Goal: Find specific page/section: Find specific page/section

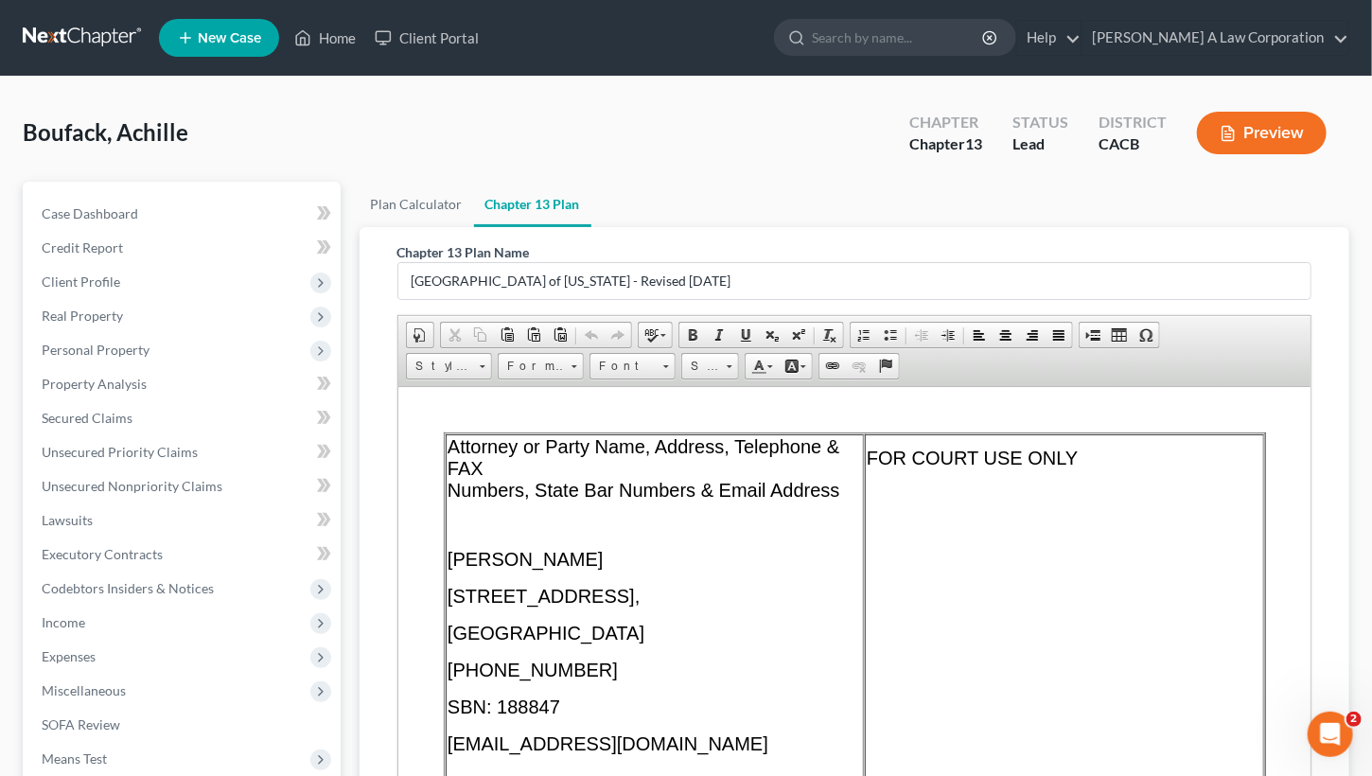
click at [78, 23] on link at bounding box center [83, 38] width 121 height 34
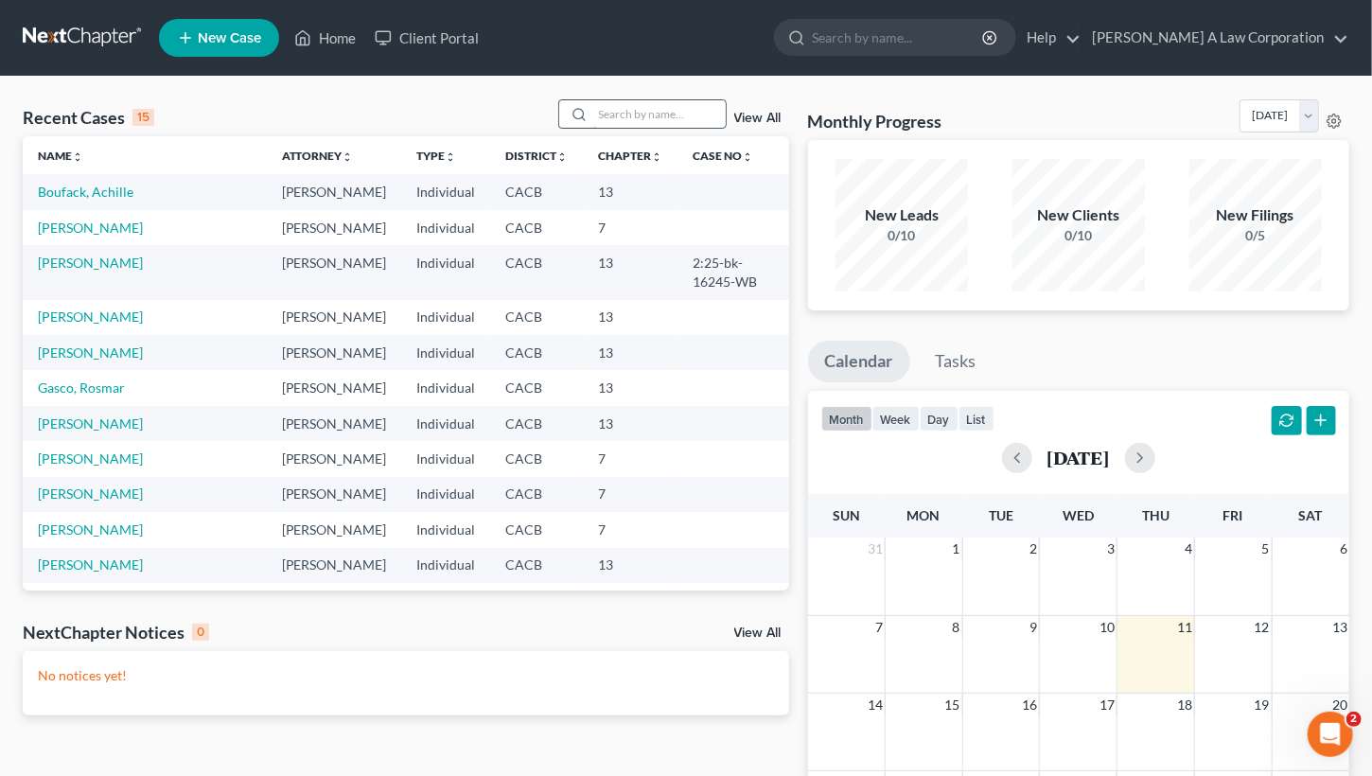
click at [652, 112] on input "search" at bounding box center [659, 113] width 132 height 27
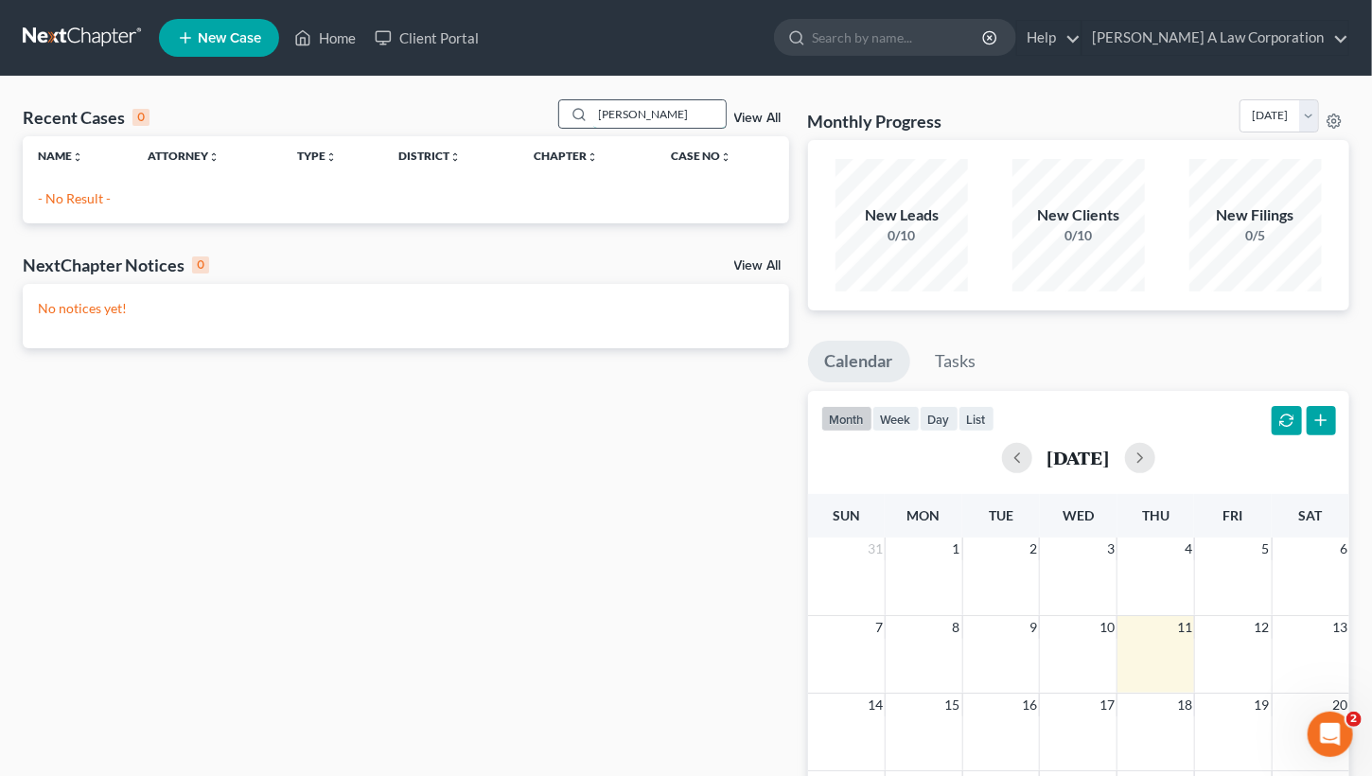
type input "rappe"
click at [68, 31] on link at bounding box center [83, 38] width 121 height 34
